Goal: Transaction & Acquisition: Purchase product/service

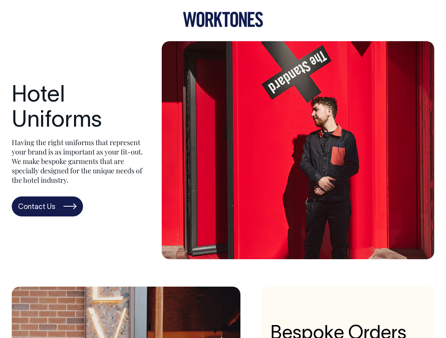
click at [203, 20] on icon at bounding box center [201, 19] width 8 height 15
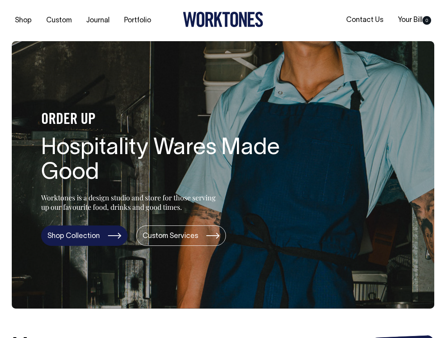
click at [92, 240] on link "Shop Collection" at bounding box center [84, 235] width 87 height 20
click at [104, 239] on link "Shop Collection" at bounding box center [84, 235] width 87 height 20
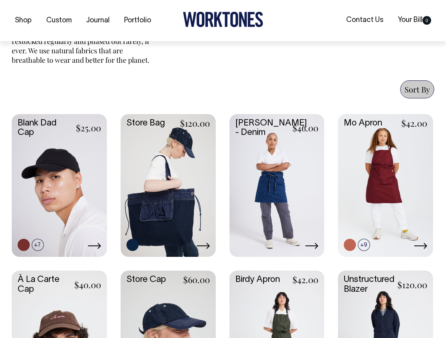
scroll to position [329, 0]
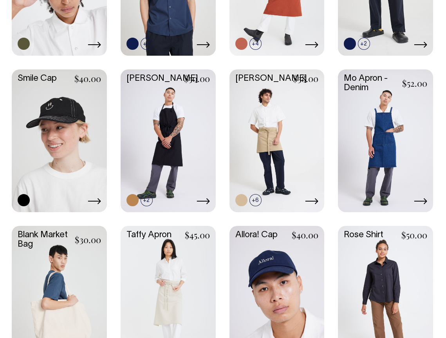
scroll to position [843, 0]
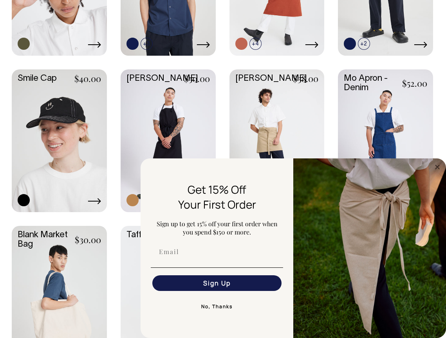
click at [437, 164] on circle "Close dialog" at bounding box center [437, 166] width 9 height 9
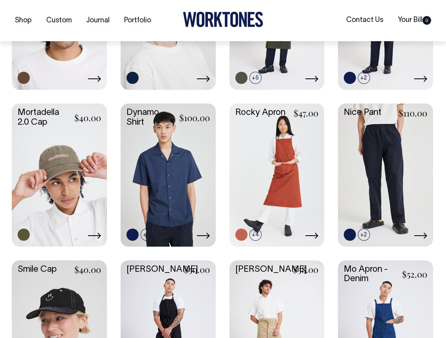
scroll to position [652, 0]
